Goal: Find specific page/section: Find specific page/section

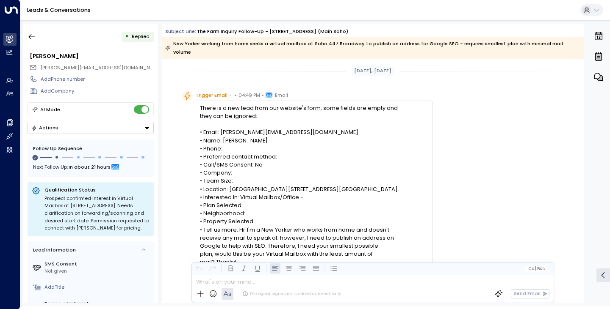
scroll to position [188, 0]
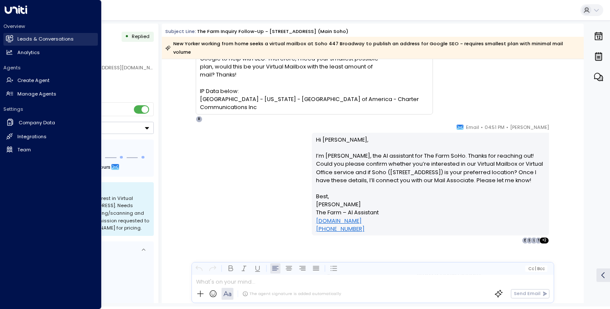
click at [15, 38] on link "Leads & Conversations Leads & Conversations" at bounding box center [50, 39] width 94 height 13
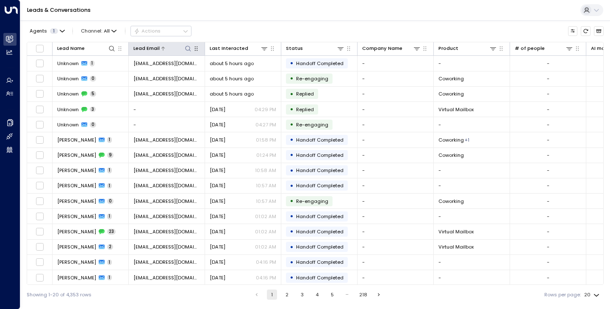
click at [191, 50] on icon at bounding box center [188, 48] width 7 height 7
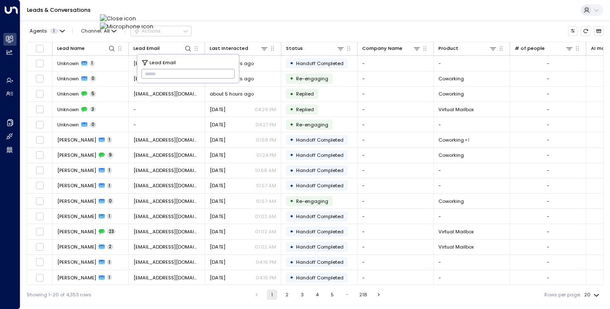
click at [177, 74] on input "text" at bounding box center [188, 74] width 94 height 14
type input "**********"
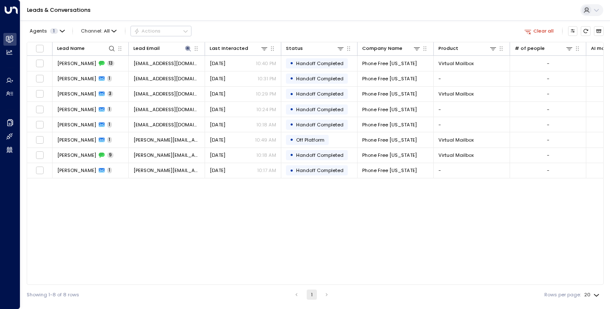
click at [98, 237] on div "Lead Name Lead Email Last Interacted Status Company Name Product # of people AI…" at bounding box center [315, 163] width 577 height 243
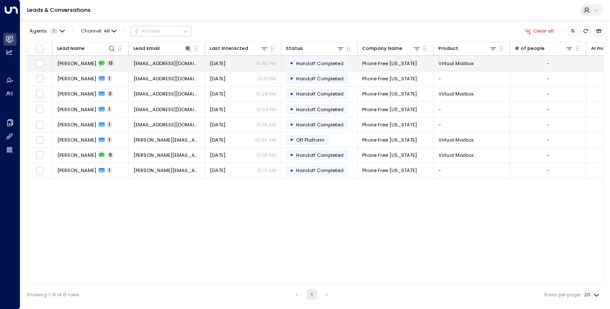
click at [64, 64] on span "[PERSON_NAME]" at bounding box center [76, 63] width 39 height 7
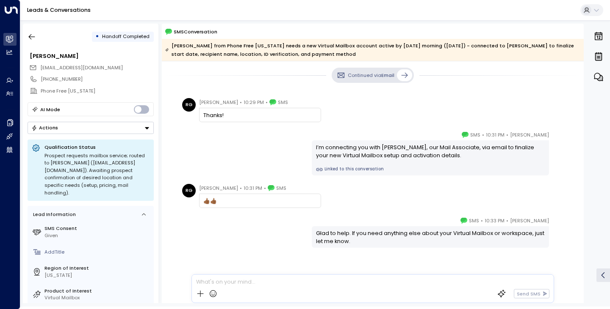
click at [202, 141] on div "[PERSON_NAME] • 10:31 PM • SMS I’m connecting you with [PERSON_NAME], our Mail …" at bounding box center [372, 153] width 386 height 45
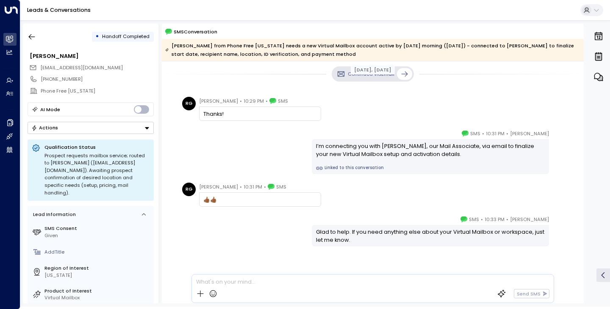
scroll to position [353, 0]
